Goal: Information Seeking & Learning: Learn about a topic

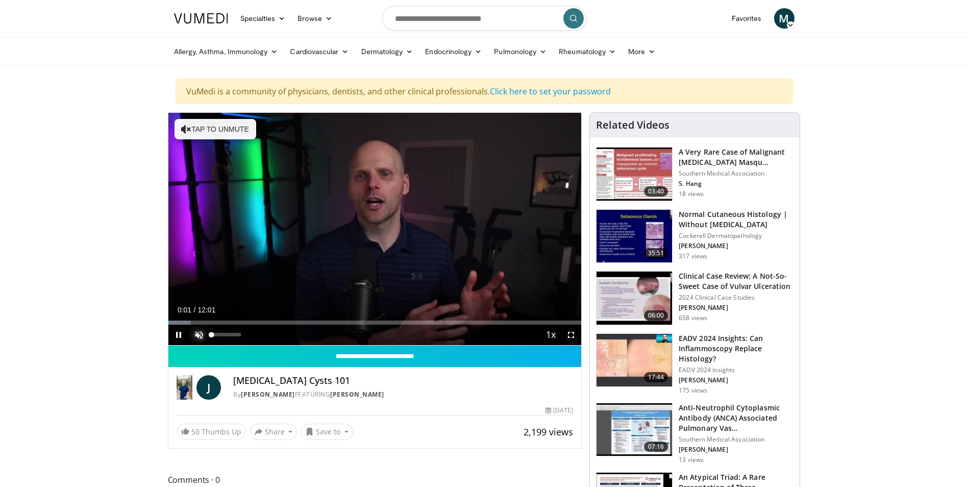
click at [201, 331] on span "Video Player" at bounding box center [199, 334] width 20 height 20
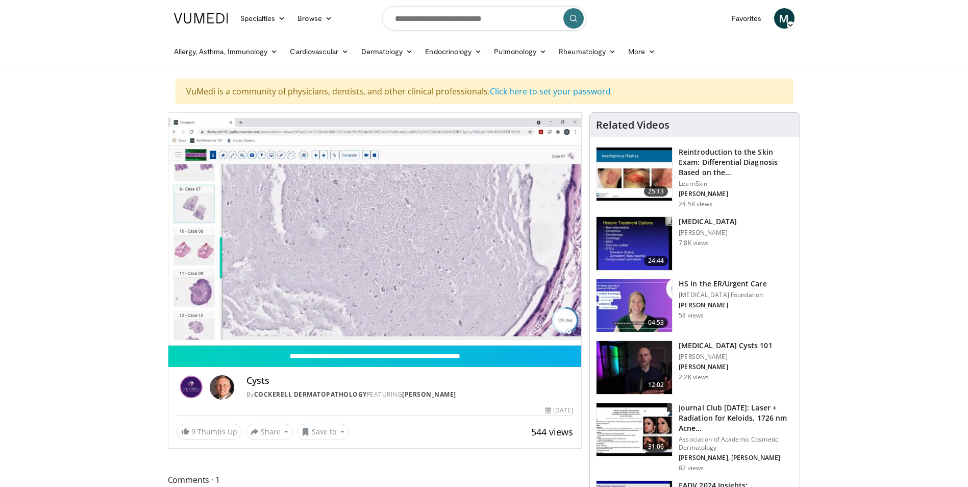
click at [632, 237] on img at bounding box center [634, 243] width 76 height 53
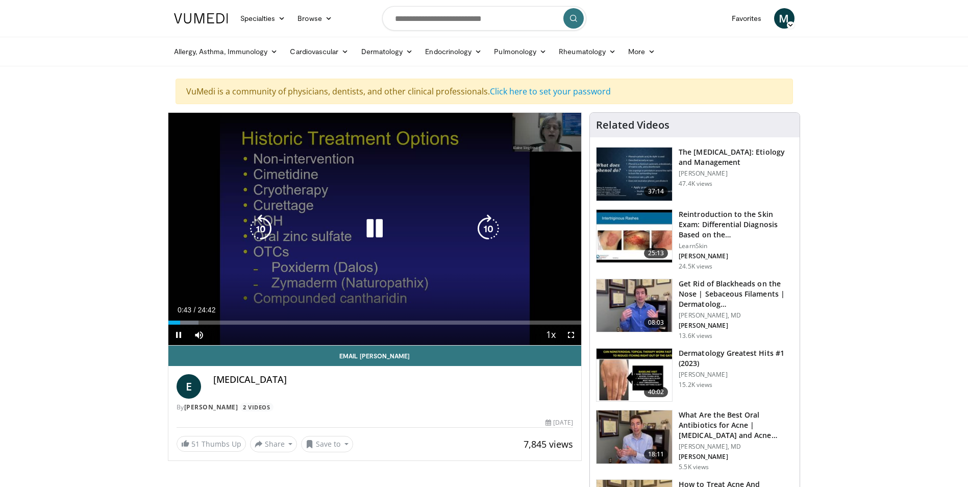
click at [424, 249] on div "10 seconds Tap to unmute" at bounding box center [374, 229] width 413 height 232
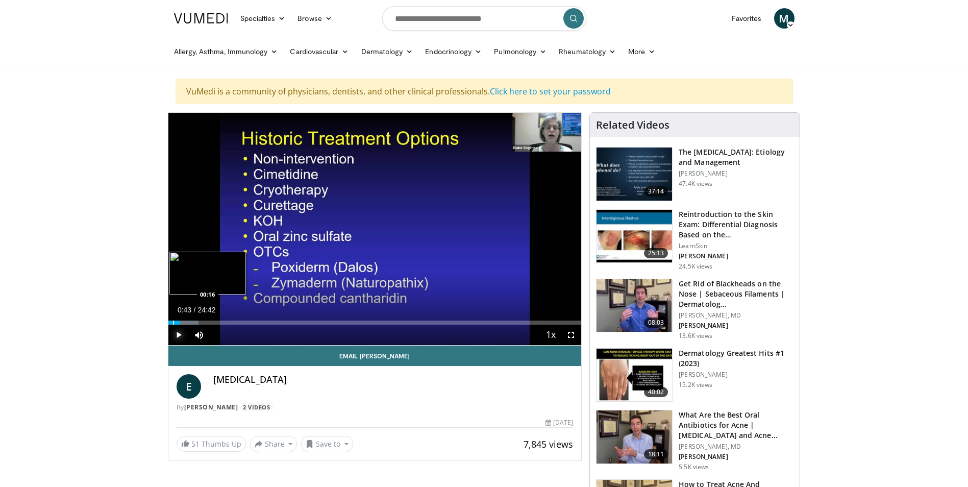
drag, startPoint x: 178, startPoint y: 324, endPoint x: 172, endPoint y: 324, distance: 5.6
click at [172, 324] on div "Current Time 0:43 / Duration 24:42 Play Skip Backward Skip Forward Mute Loaded …" at bounding box center [374, 334] width 413 height 20
drag, startPoint x: 181, startPoint y: 322, endPoint x: 165, endPoint y: 322, distance: 15.3
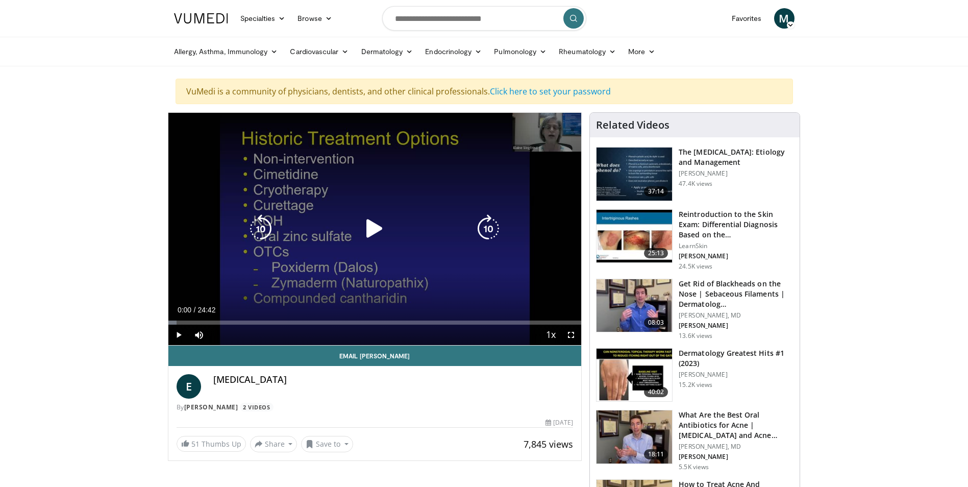
click at [377, 228] on icon "Video Player" at bounding box center [374, 228] width 29 height 29
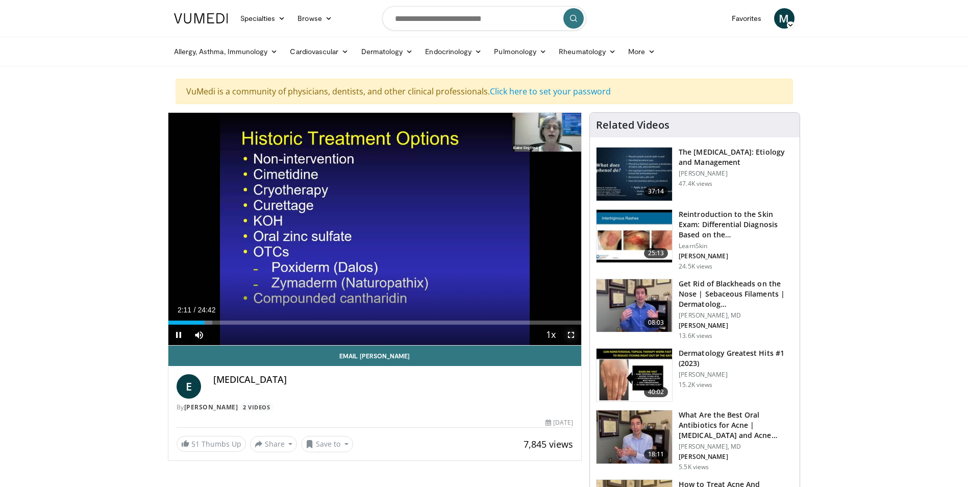
click at [571, 334] on span "Video Player" at bounding box center [571, 334] width 20 height 20
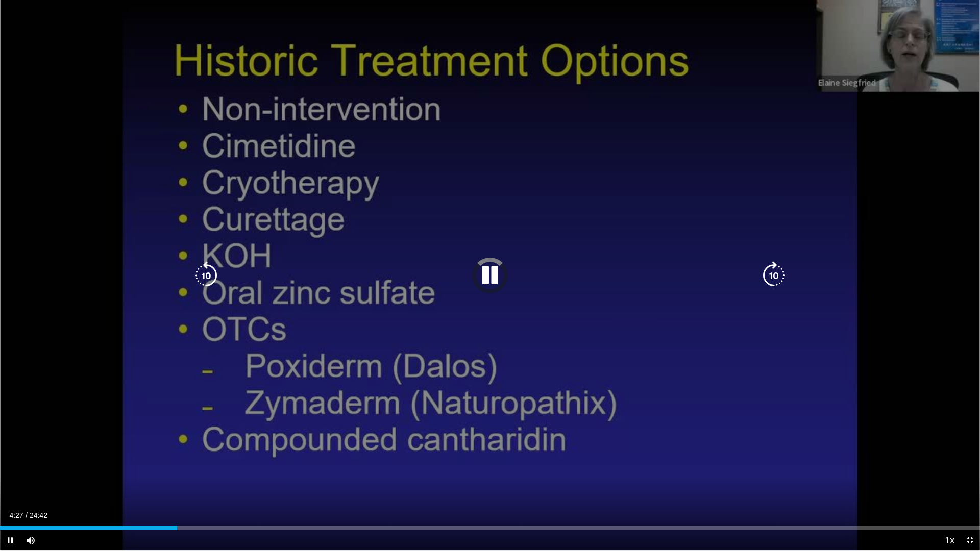
click at [645, 342] on div "10 seconds Tap to unmute" at bounding box center [490, 275] width 980 height 550
click at [463, 270] on div "Video Player" at bounding box center [490, 275] width 588 height 20
click at [492, 278] on icon "Video Player" at bounding box center [489, 275] width 29 height 29
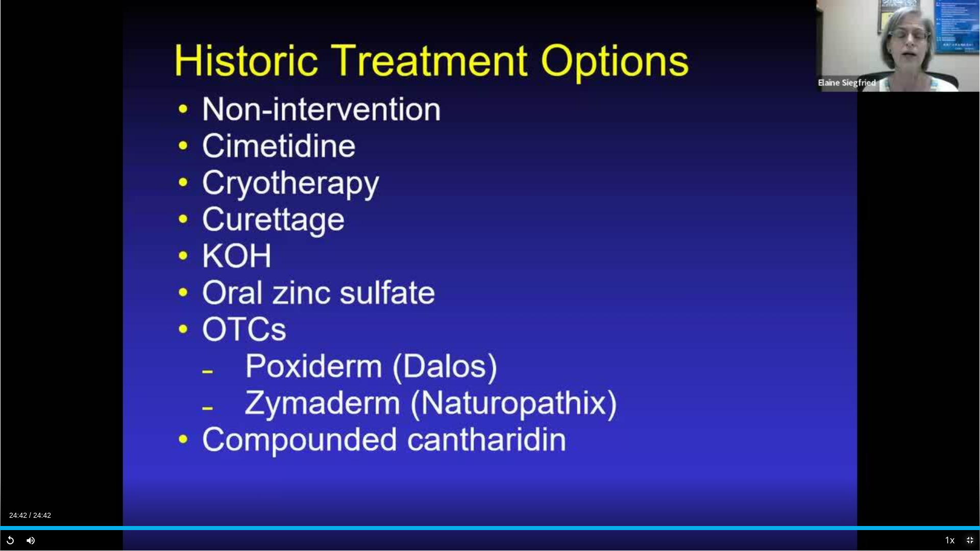
click at [967, 486] on span "Video Player" at bounding box center [969, 540] width 20 height 20
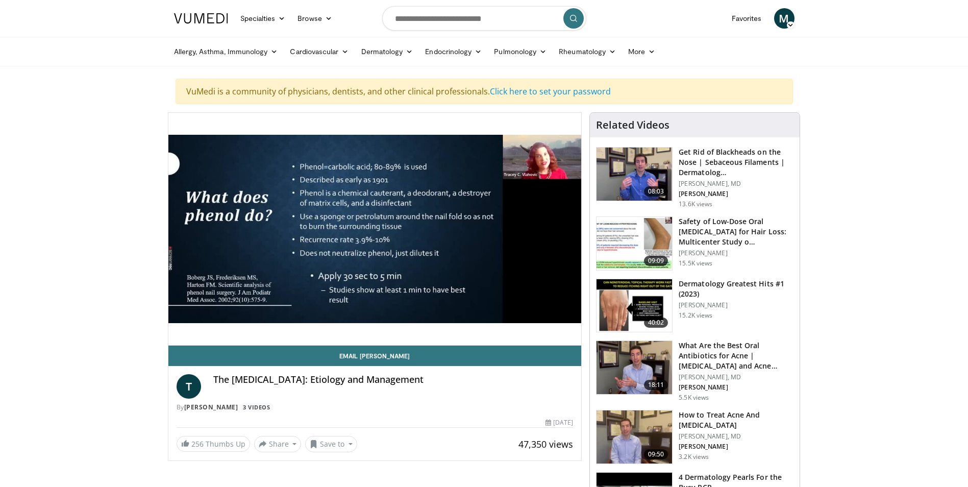
click at [633, 234] on img at bounding box center [634, 243] width 76 height 53
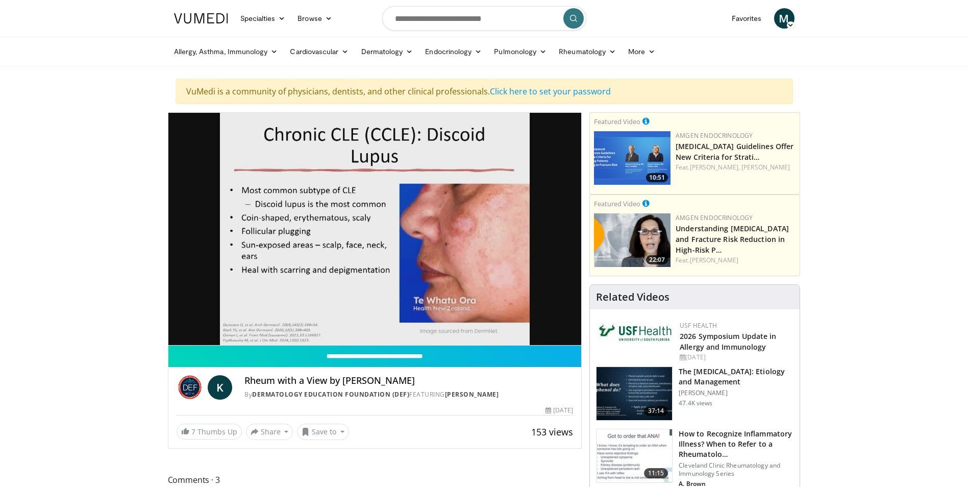
click at [644, 152] on img at bounding box center [632, 158] width 77 height 54
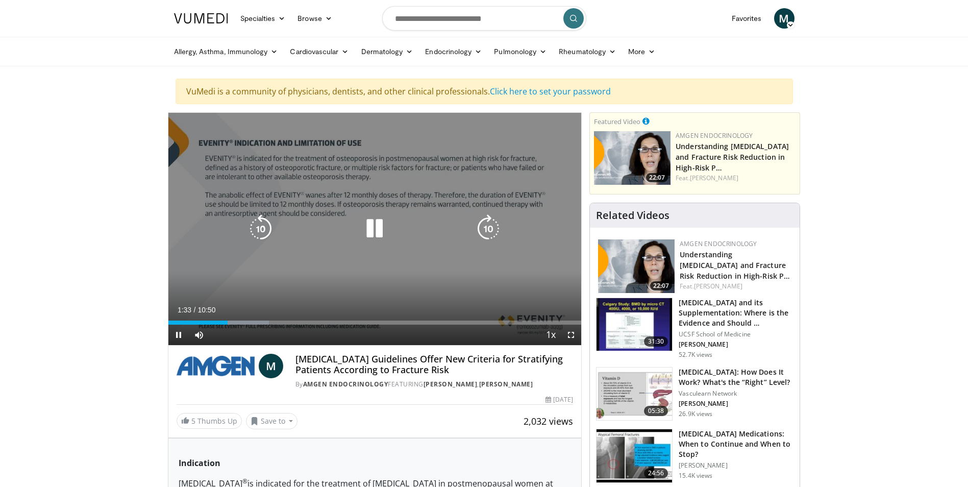
drag, startPoint x: 336, startPoint y: 270, endPoint x: 324, endPoint y: 277, distance: 13.9
click at [336, 270] on div "10 seconds Tap to unmute" at bounding box center [374, 229] width 413 height 232
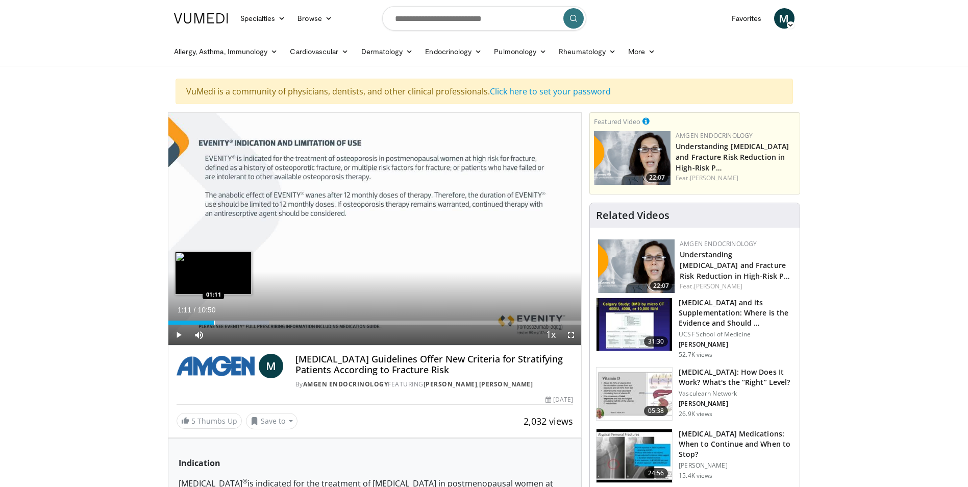
drag, startPoint x: 228, startPoint y: 322, endPoint x: 213, endPoint y: 322, distance: 14.3
click at [214, 322] on div "Progress Bar" at bounding box center [214, 322] width 1 height 4
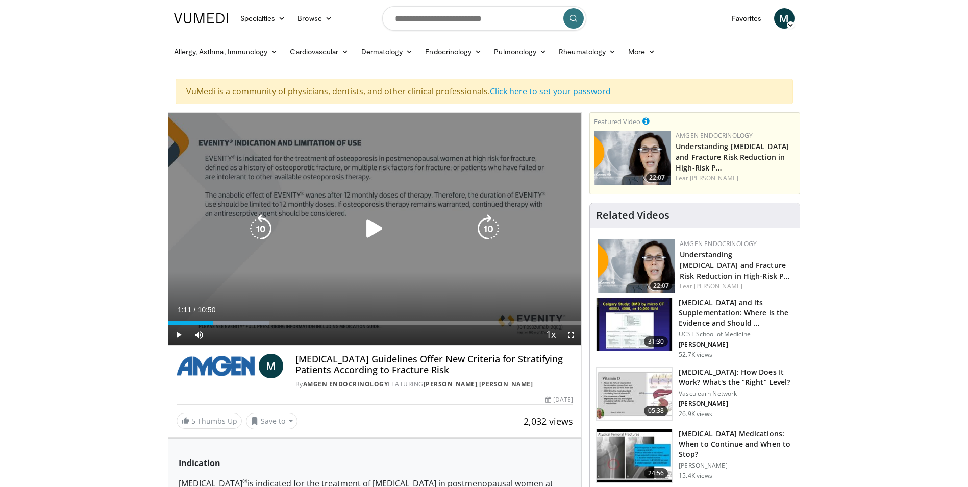
click at [430, 255] on div "10 seconds Tap to unmute" at bounding box center [374, 229] width 413 height 232
click at [415, 253] on div "10 seconds Tap to unmute" at bounding box center [374, 229] width 413 height 232
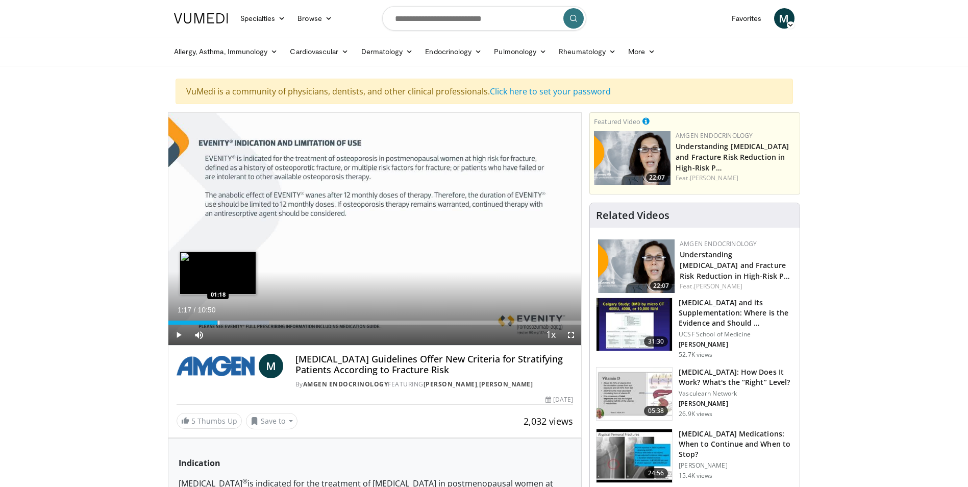
drag, startPoint x: 226, startPoint y: 321, endPoint x: 217, endPoint y: 320, distance: 8.3
click at [217, 320] on div "Loaded : 24.38% 01:17 01:18" at bounding box center [374, 322] width 413 height 4
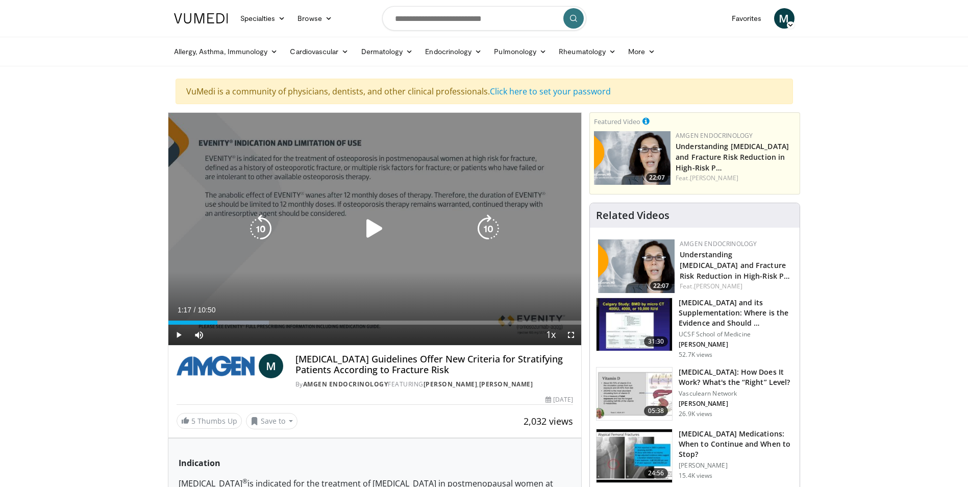
click at [373, 230] on icon "Video Player" at bounding box center [374, 228] width 29 height 29
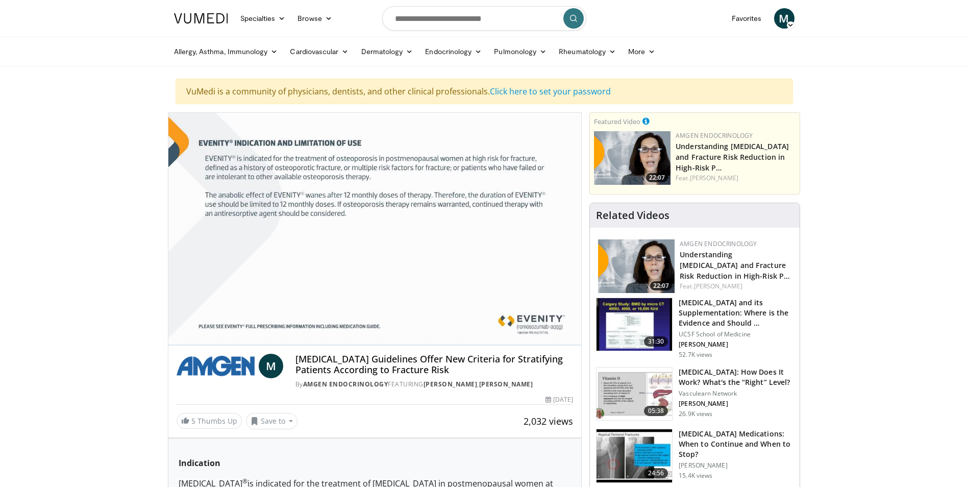
click at [619, 390] on img at bounding box center [634, 393] width 76 height 53
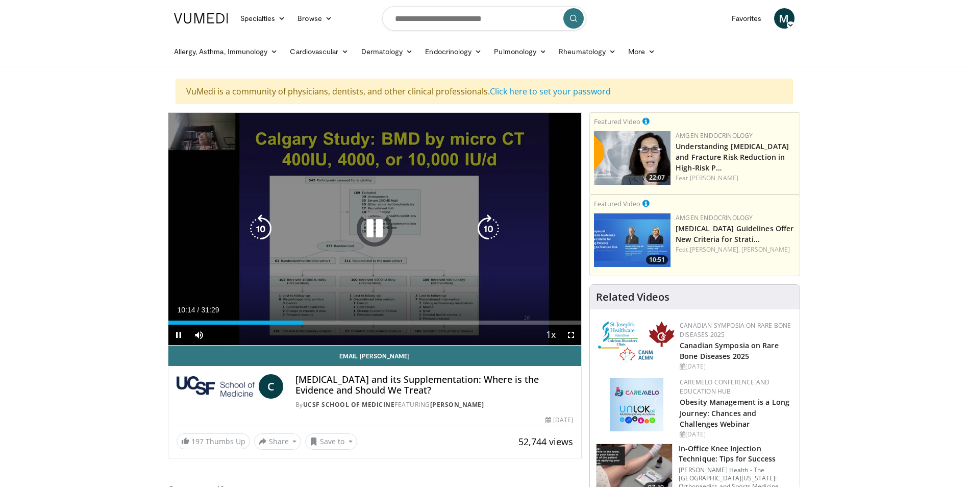
click at [389, 265] on div "10 seconds Tap to unmute" at bounding box center [374, 229] width 413 height 232
click at [380, 224] on icon "Video Player" at bounding box center [374, 228] width 29 height 29
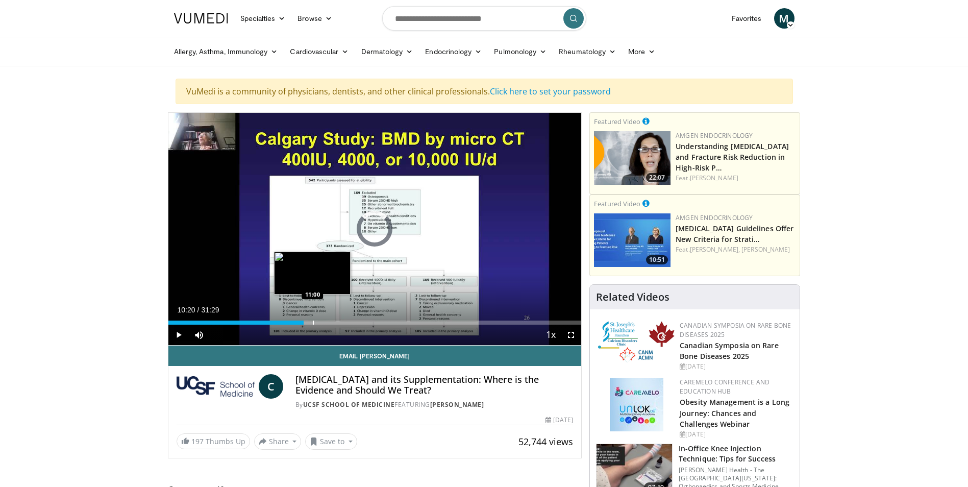
drag, startPoint x: 304, startPoint y: 321, endPoint x: 313, endPoint y: 321, distance: 9.2
click at [313, 321] on div "Progress Bar" at bounding box center [313, 322] width 1 height 4
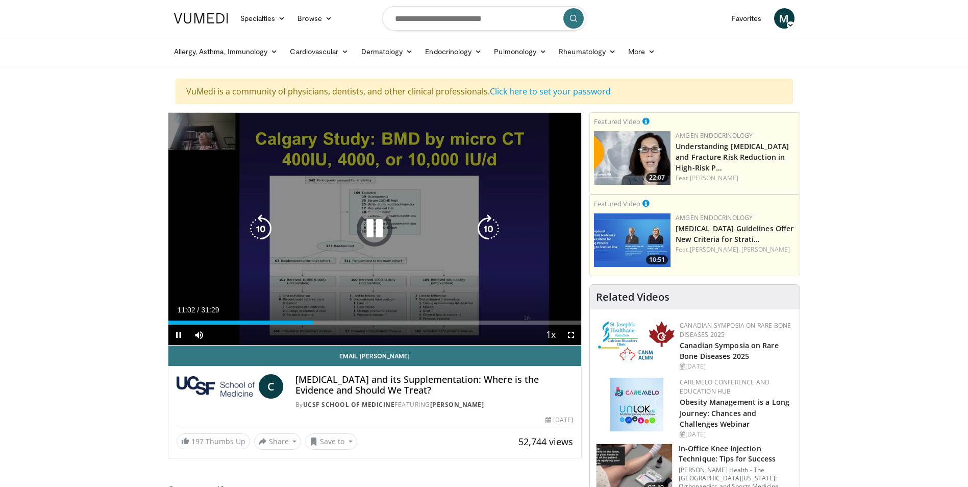
click at [445, 280] on div "10 seconds Tap to unmute" at bounding box center [374, 229] width 413 height 232
click at [371, 229] on icon "Video Player" at bounding box center [374, 228] width 29 height 29
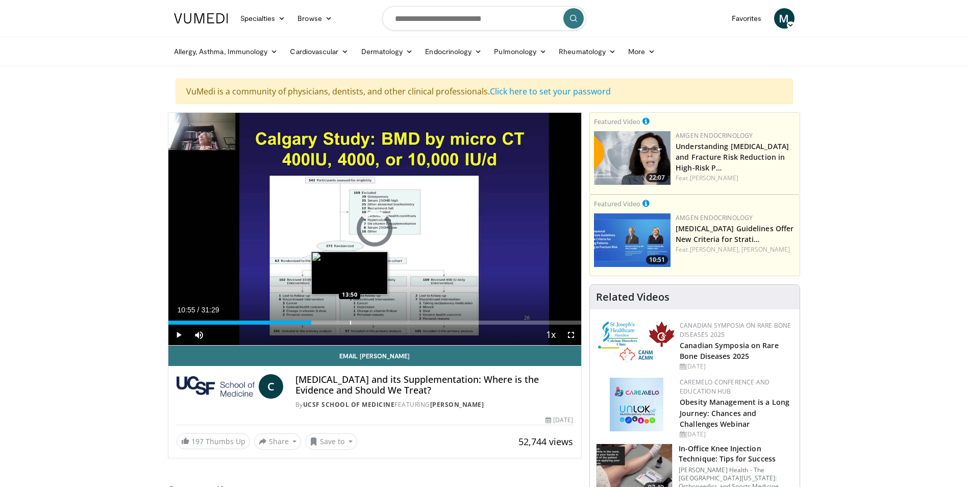
drag, startPoint x: 312, startPoint y: 321, endPoint x: 349, endPoint y: 320, distance: 37.8
click at [350, 320] on div "Progress Bar" at bounding box center [350, 322] width 1 height 4
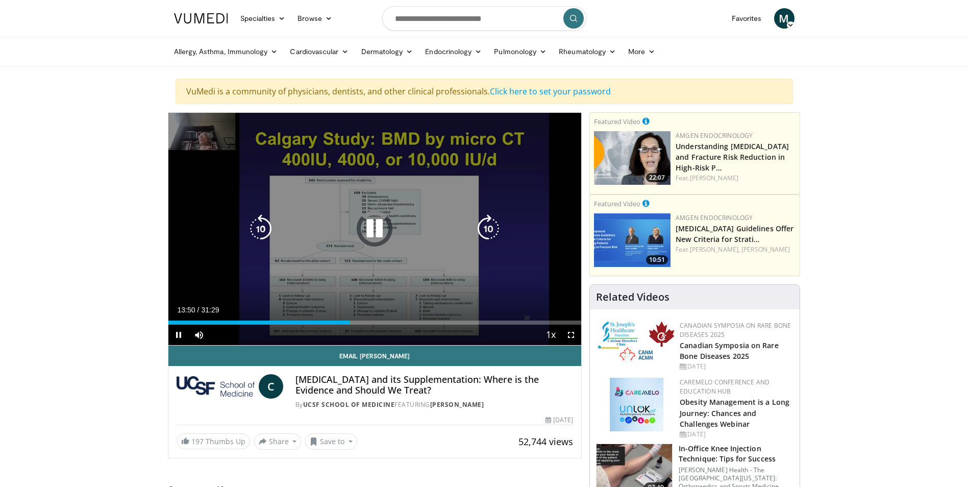
click at [437, 274] on div "10 seconds Tap to unmute" at bounding box center [374, 229] width 413 height 232
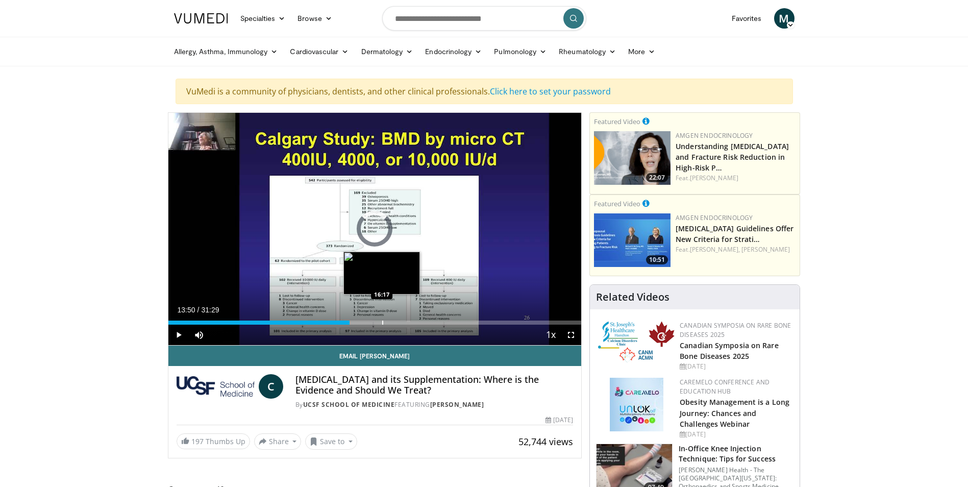
drag, startPoint x: 345, startPoint y: 322, endPoint x: 382, endPoint y: 319, distance: 36.9
click at [382, 319] on div "Loaded : 0.00% 16:15 16:17" at bounding box center [374, 320] width 413 height 10
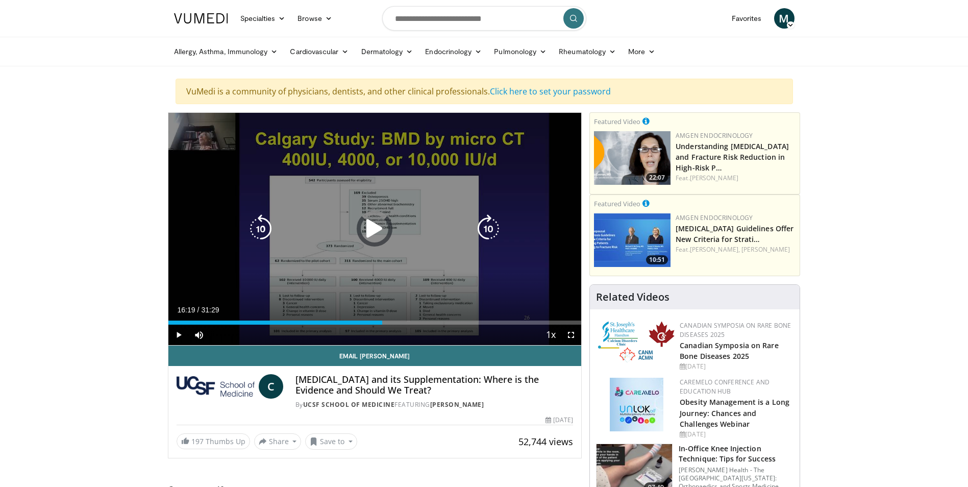
click at [439, 268] on div "10 seconds Tap to unmute" at bounding box center [374, 229] width 413 height 232
click at [377, 232] on icon "Video Player" at bounding box center [374, 228] width 29 height 29
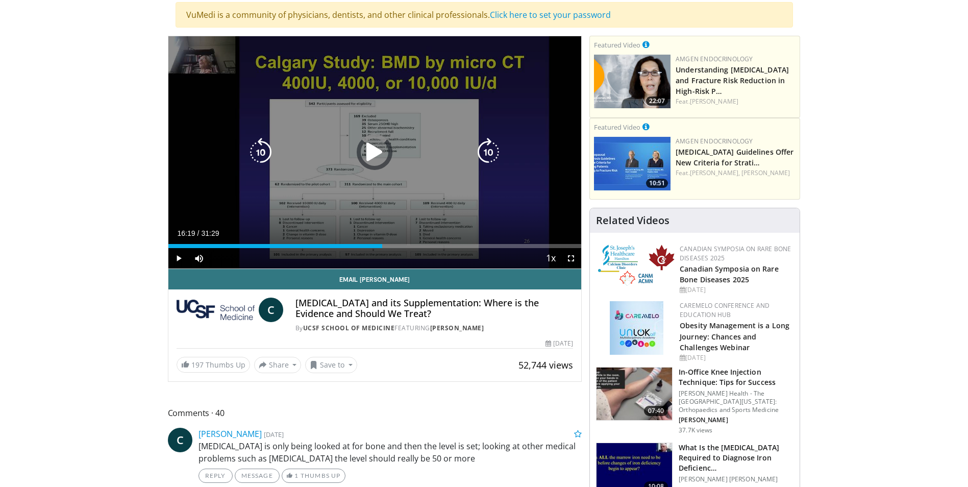
scroll to position [51, 0]
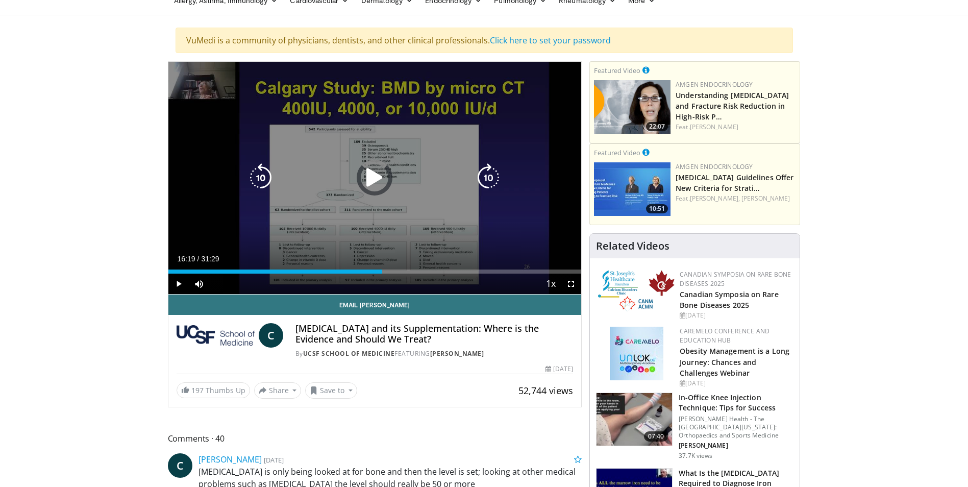
click at [428, 236] on div "10 seconds Tap to unmute" at bounding box center [374, 178] width 413 height 232
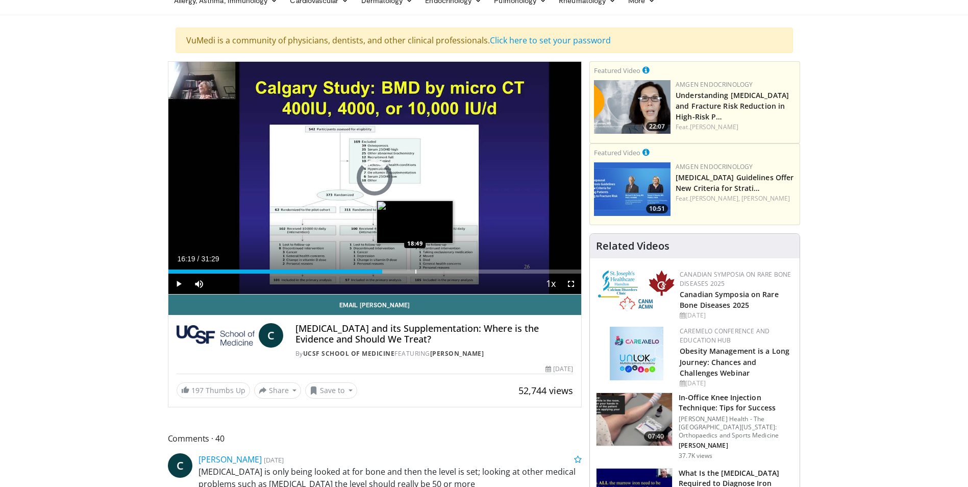
drag, startPoint x: 382, startPoint y: 271, endPoint x: 425, endPoint y: 272, distance: 43.4
click at [419, 272] on div "Loaded : 0.00% 18:46 18:49" at bounding box center [374, 271] width 413 height 4
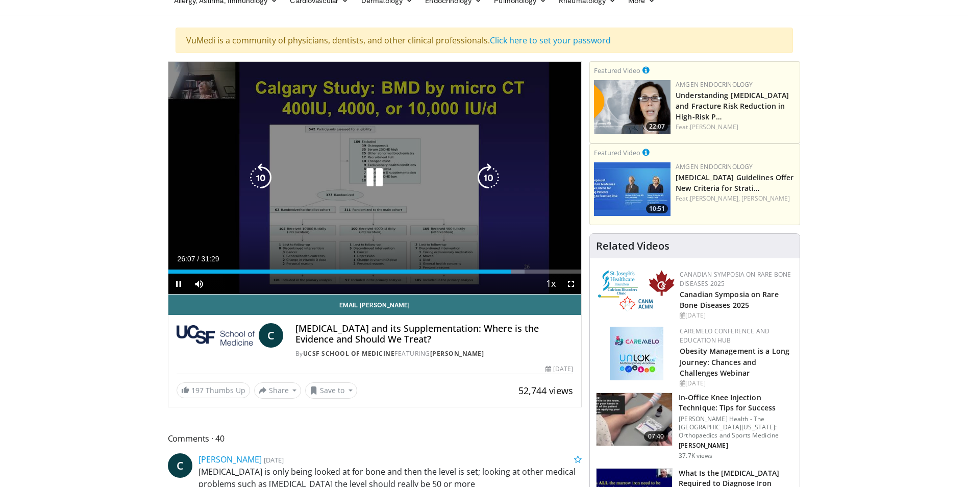
click at [407, 192] on div "10 seconds Tap to unmute" at bounding box center [374, 178] width 413 height 232
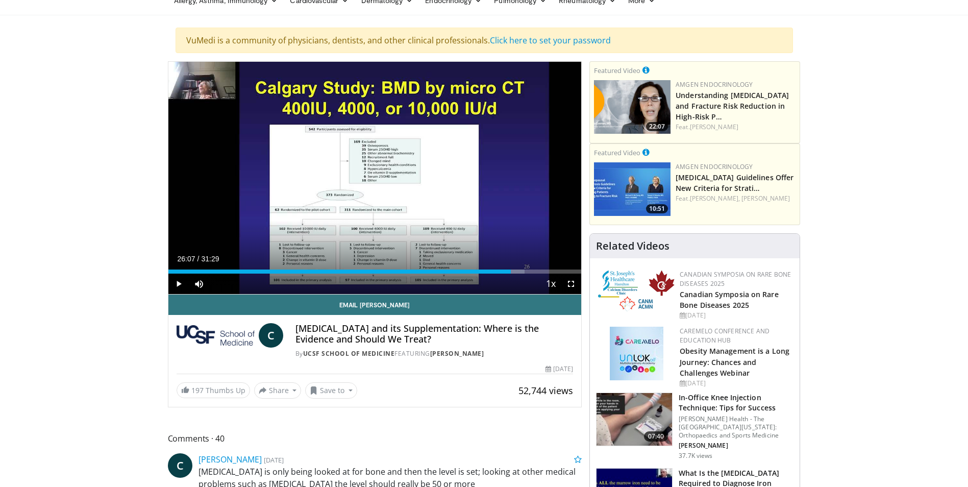
click at [407, 192] on div "10 seconds Tap to unmute" at bounding box center [374, 178] width 413 height 232
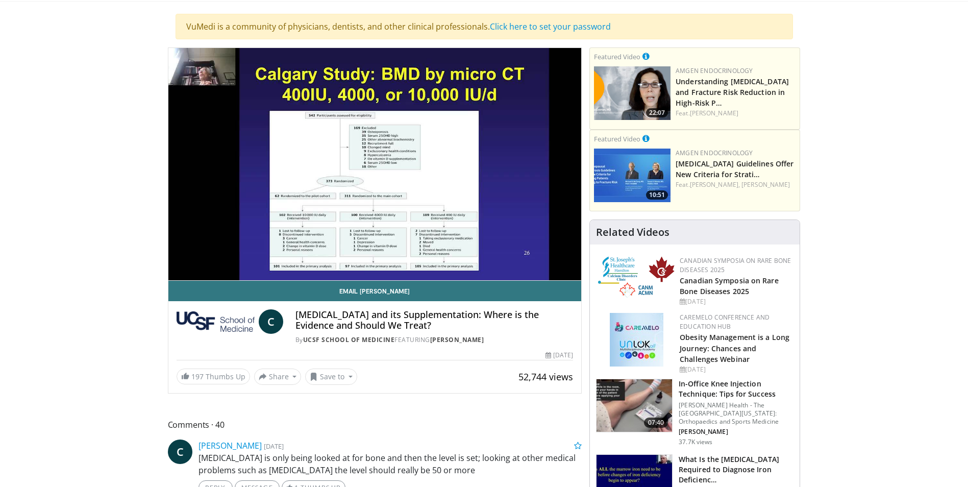
scroll to position [0, 0]
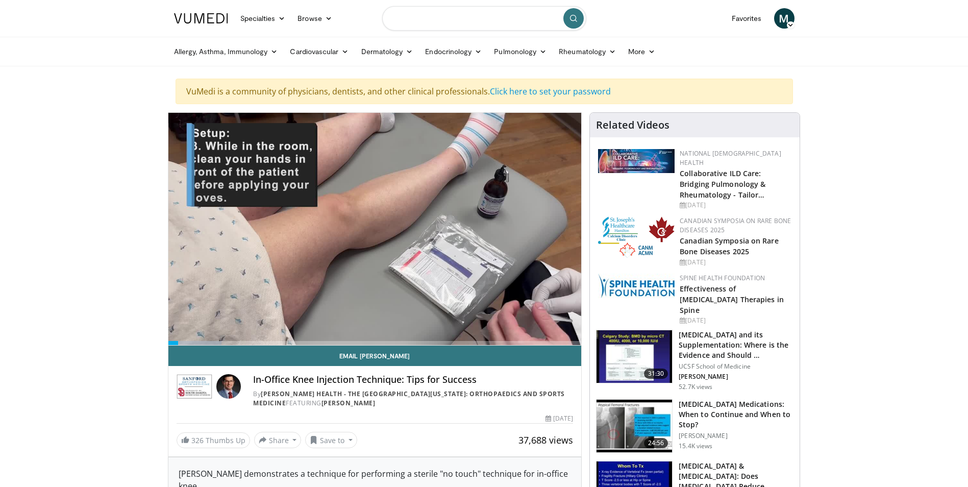
click at [523, 18] on input "Search topics, interventions" at bounding box center [484, 18] width 204 height 24
type input "**********"
click at [576, 11] on button "submit" at bounding box center [573, 18] width 20 height 20
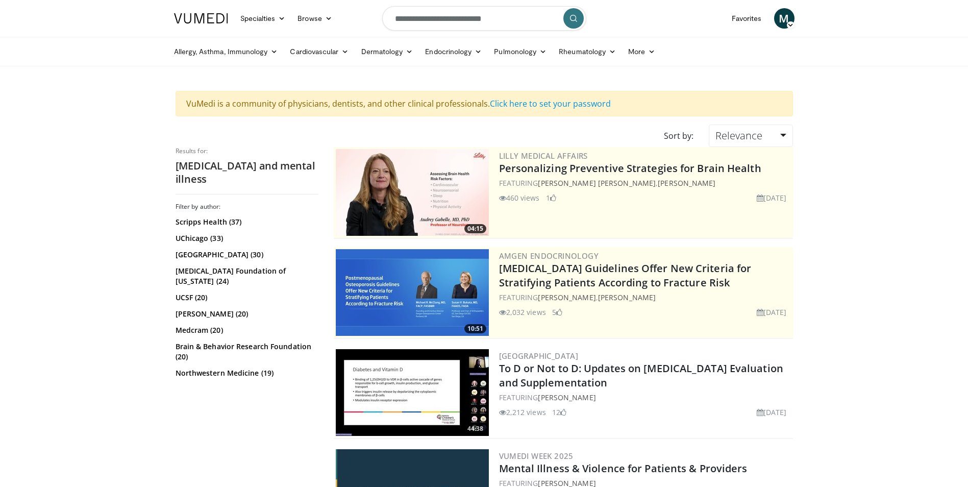
click at [381, 202] on img at bounding box center [412, 192] width 153 height 87
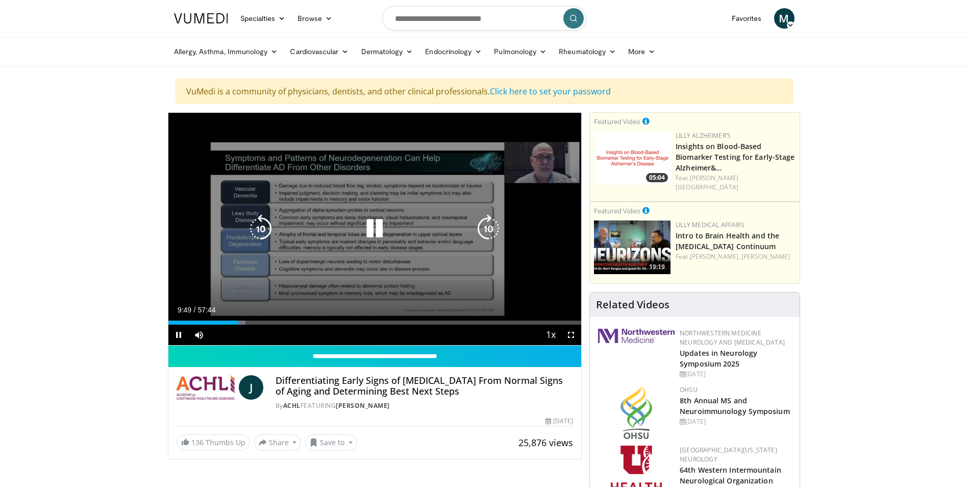
click at [528, 210] on div "10 seconds Tap to unmute" at bounding box center [374, 229] width 413 height 232
click at [373, 243] on div "10 seconds Tap to unmute" at bounding box center [374, 229] width 413 height 232
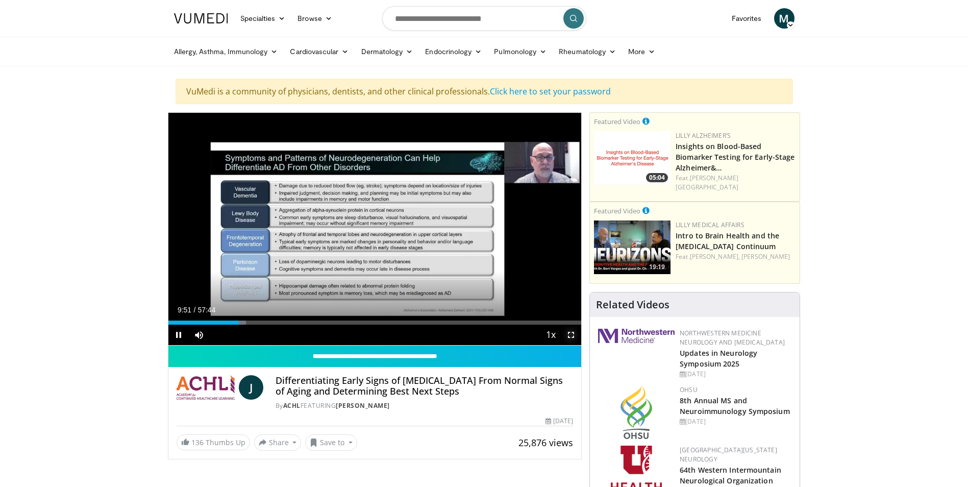
click at [569, 334] on span "Video Player" at bounding box center [571, 334] width 20 height 20
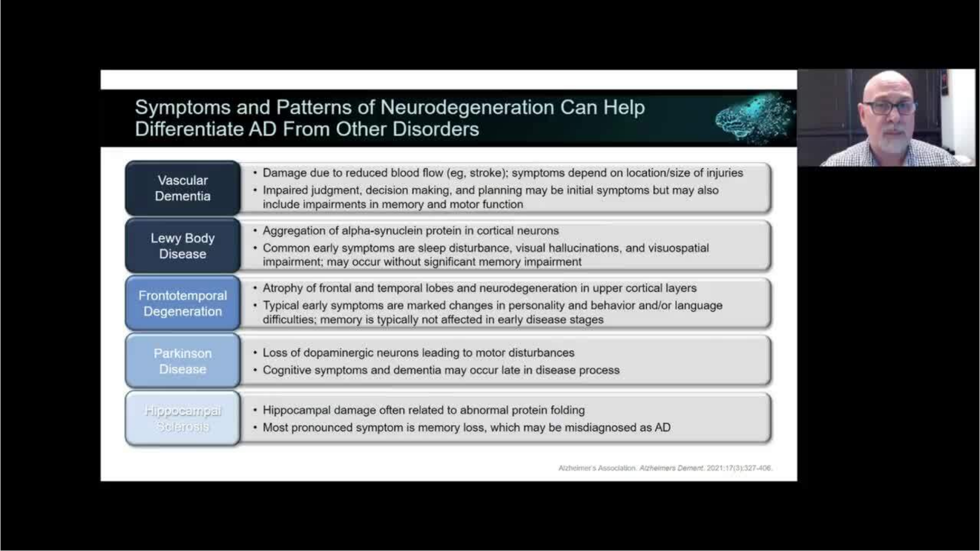
drag, startPoint x: 213, startPoint y: 550, endPoint x: 511, endPoint y: 530, distance: 298.7
click at [511, 486] on div "10 seconds Tap to unmute" at bounding box center [490, 275] width 980 height 550
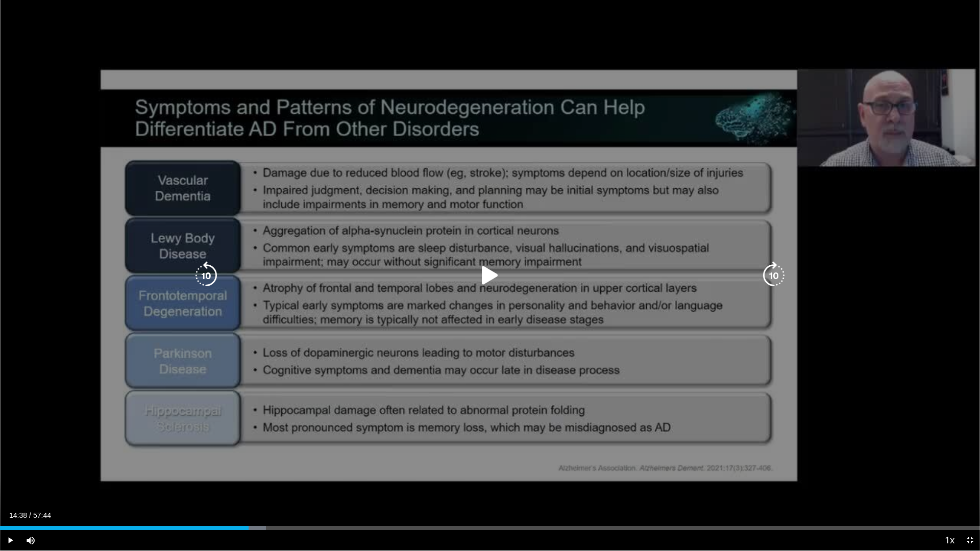
click at [534, 334] on div "10 seconds Tap to unmute" at bounding box center [490, 275] width 980 height 550
click at [638, 382] on div "10 seconds Tap to unmute" at bounding box center [490, 275] width 980 height 550
click at [682, 373] on div "10 seconds Tap to unmute" at bounding box center [490, 275] width 980 height 550
click at [685, 370] on div "10 seconds Tap to unmute" at bounding box center [490, 275] width 980 height 550
click at [686, 367] on div "10 seconds Tap to unmute" at bounding box center [490, 275] width 980 height 550
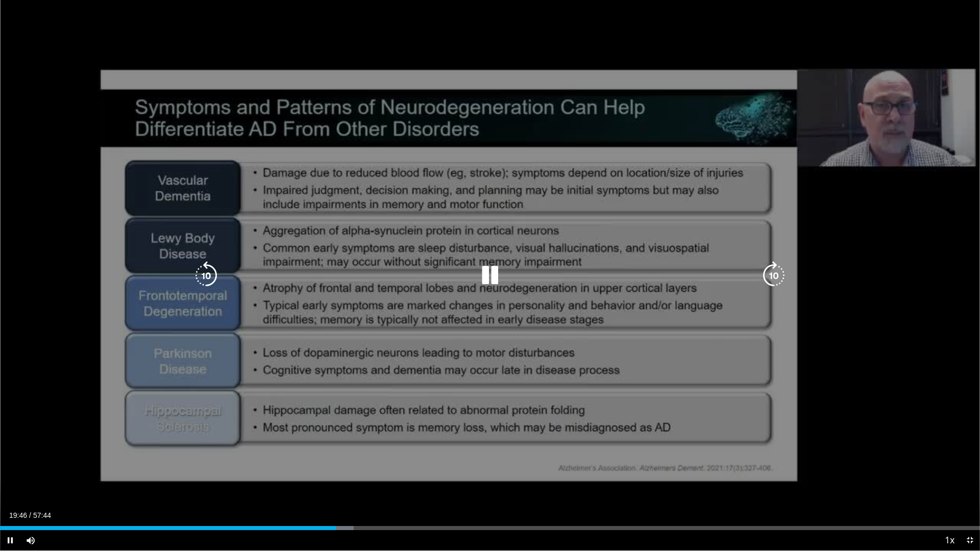
click at [688, 402] on div "10 seconds Tap to unmute" at bounding box center [490, 275] width 980 height 550
drag, startPoint x: 619, startPoint y: 529, endPoint x: 574, endPoint y: 541, distance: 47.0
click at [574, 486] on div "Current Time 33:50 / Duration 57:44 Play Skip Backward Skip Forward Mute Loaded…" at bounding box center [490, 540] width 980 height 20
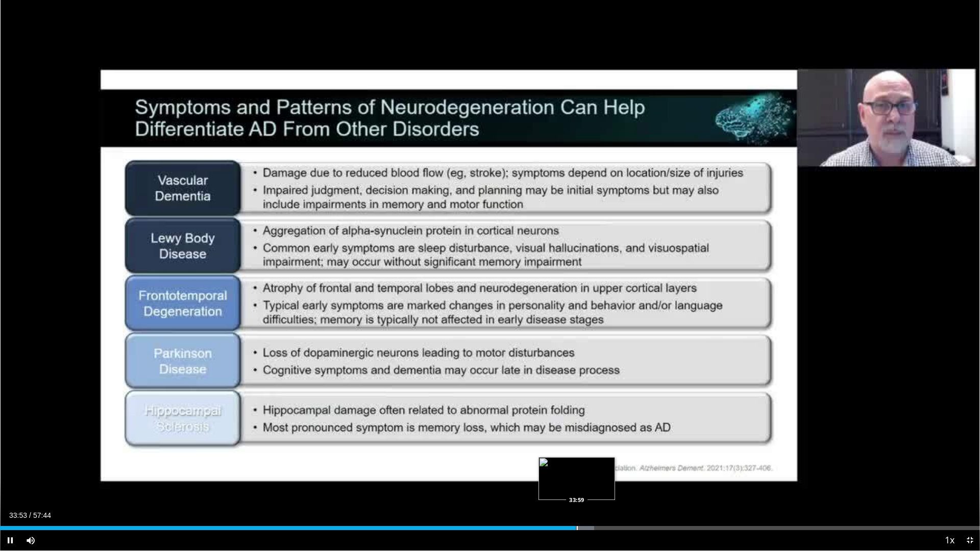
click at [577, 486] on video-js "**********" at bounding box center [490, 275] width 980 height 551
drag, startPoint x: 576, startPoint y: 528, endPoint x: 581, endPoint y: 526, distance: 5.5
click at [581, 486] on div "Progress Bar" at bounding box center [581, 528] width 1 height 4
drag, startPoint x: 581, startPoint y: 526, endPoint x: 588, endPoint y: 525, distance: 6.7
click at [588, 486] on video-js "**********" at bounding box center [490, 275] width 980 height 551
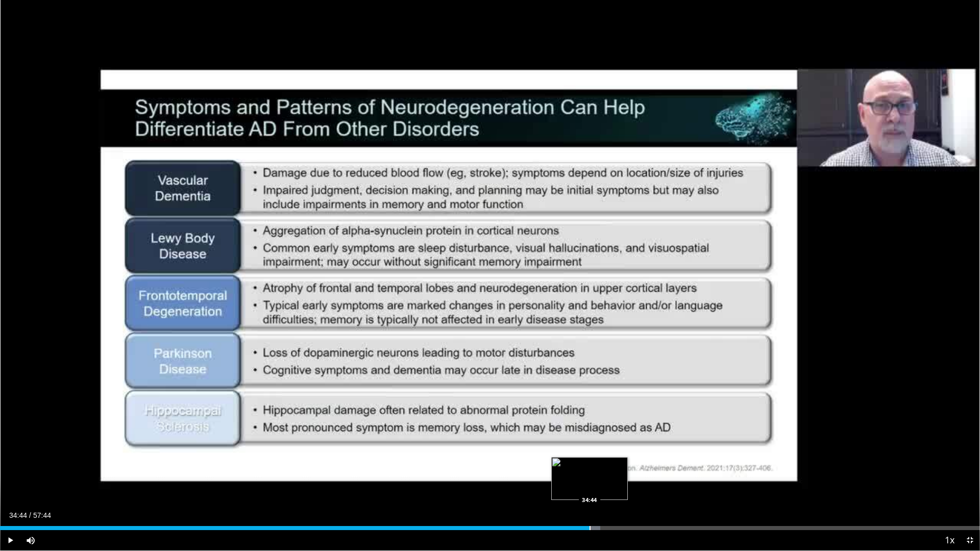
drag, startPoint x: 582, startPoint y: 529, endPoint x: 589, endPoint y: 527, distance: 7.4
click at [589, 486] on div "Progress Bar" at bounding box center [589, 528] width 1 height 4
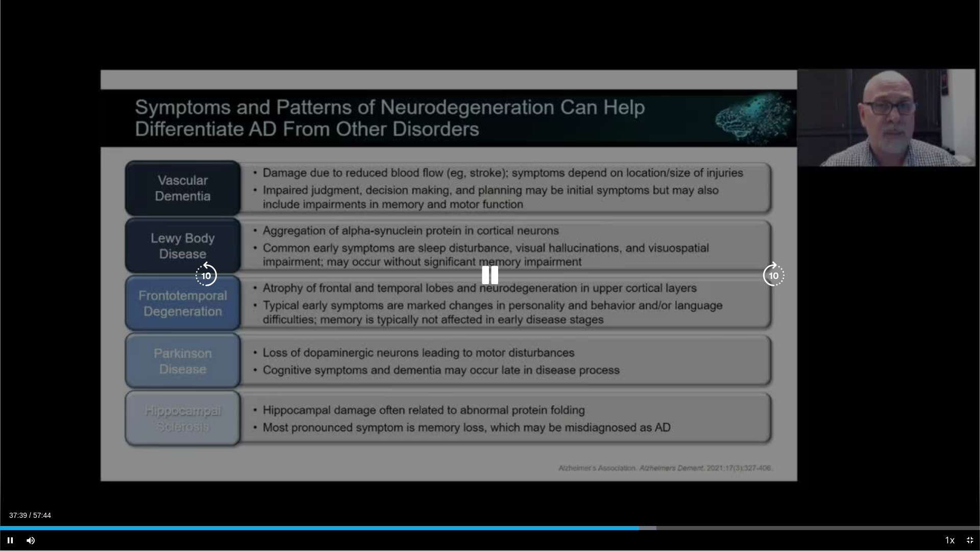
click at [530, 438] on div "10 seconds Tap to unmute" at bounding box center [490, 275] width 980 height 550
click at [767, 470] on div "10 seconds Tap to unmute" at bounding box center [490, 275] width 980 height 550
click at [743, 427] on div "10 seconds Tap to unmute" at bounding box center [490, 275] width 980 height 550
click at [600, 431] on div "10 seconds Tap to unmute" at bounding box center [490, 275] width 980 height 550
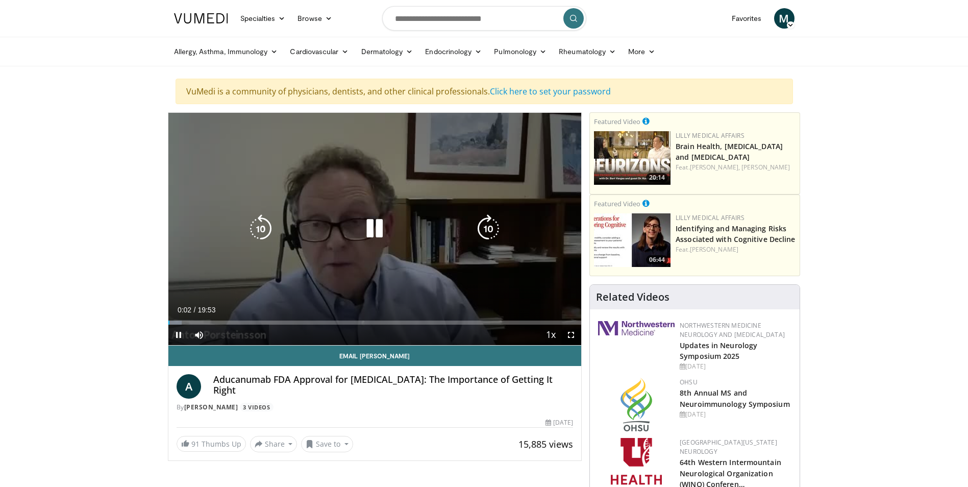
click at [374, 185] on div "10 seconds Tap to unmute" at bounding box center [374, 229] width 413 height 232
